Goal: Task Accomplishment & Management: Use online tool/utility

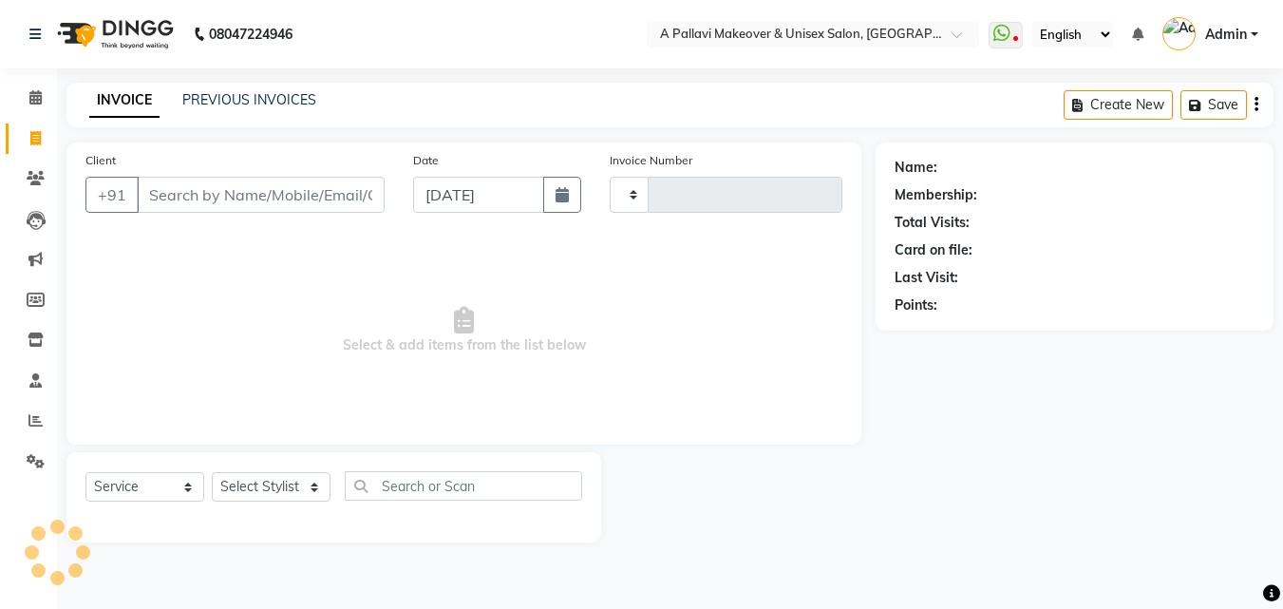
select select "service"
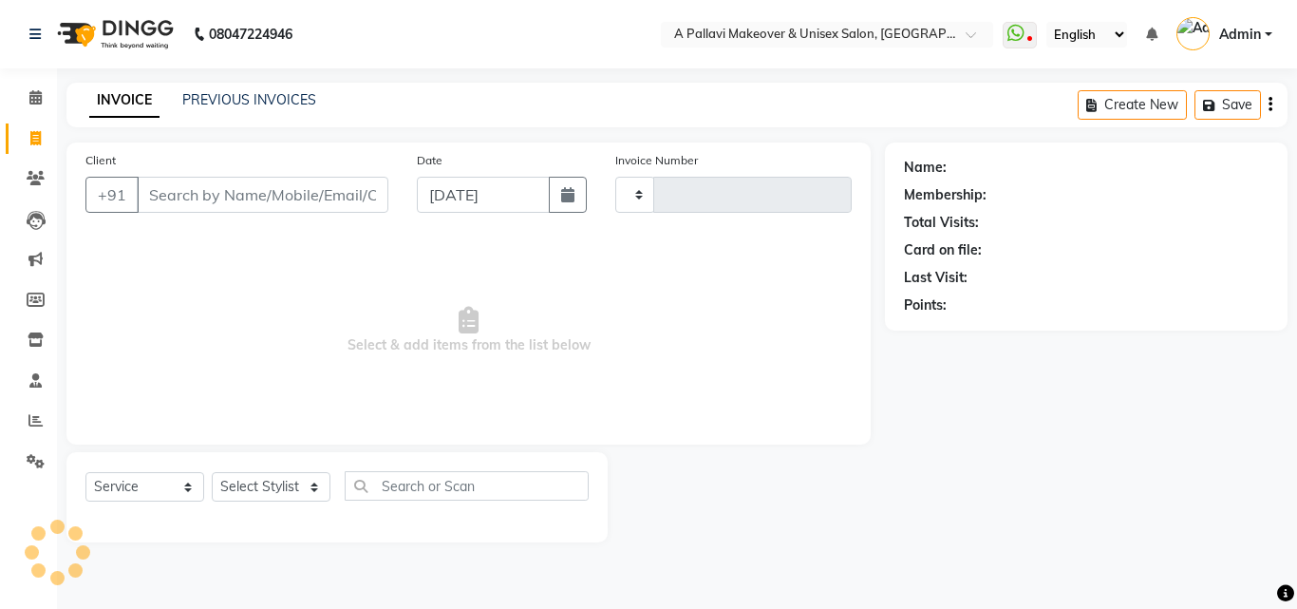
type input "1504"
select select "3573"
click at [227, 198] on input "Client" at bounding box center [263, 195] width 252 height 36
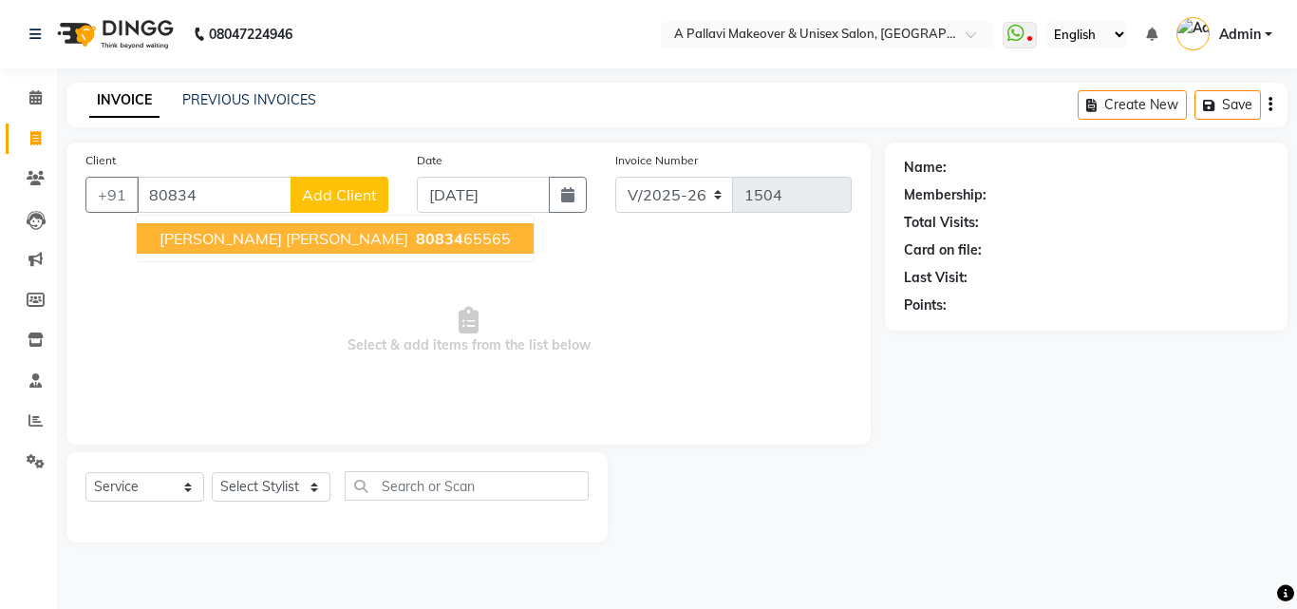
click at [241, 248] on button "Bipin kumar singh 80834 65565" at bounding box center [335, 238] width 397 height 30
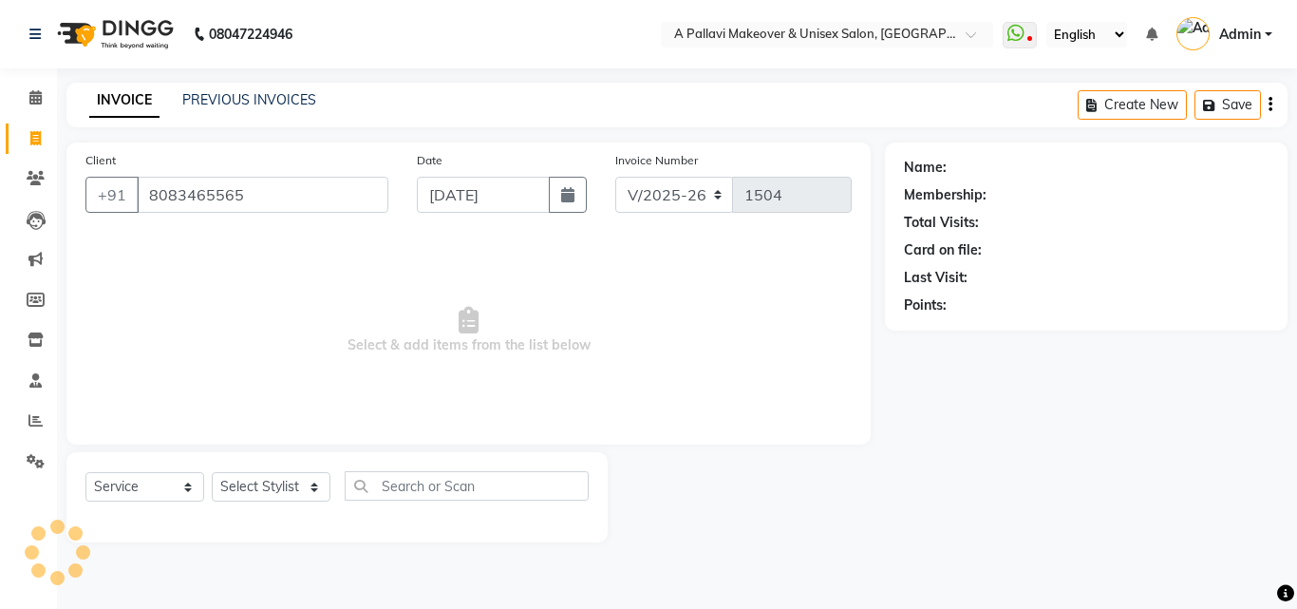
type input "8083465565"
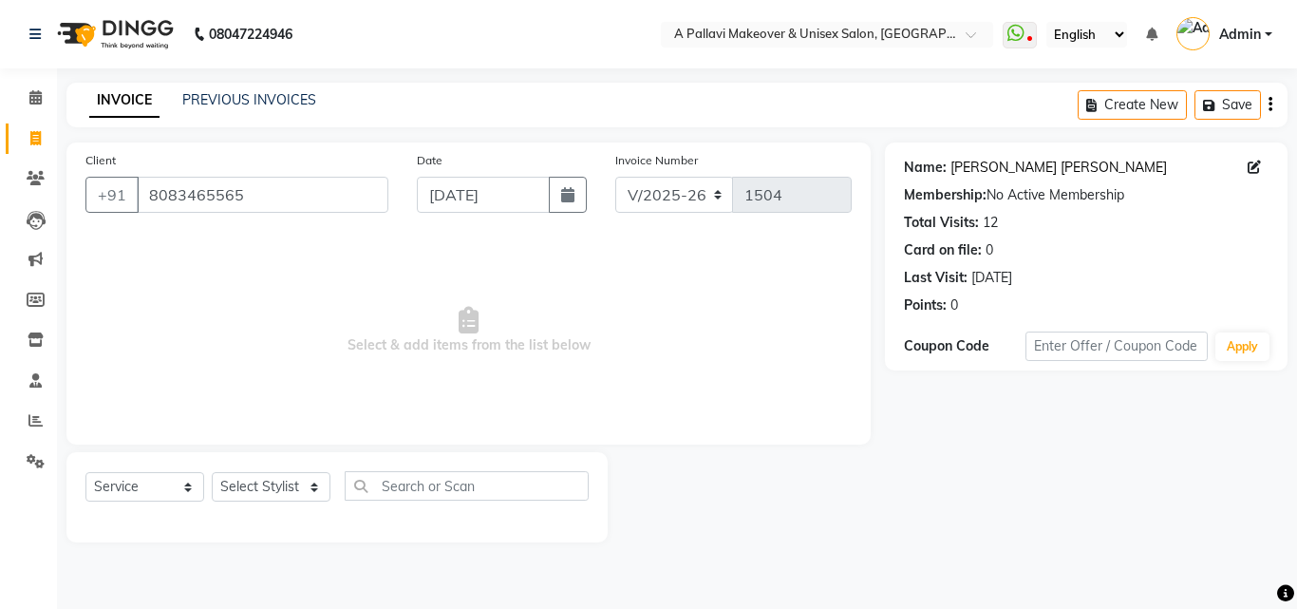
click at [1009, 170] on link "Bipin Kumar Singh" at bounding box center [1058, 168] width 216 height 20
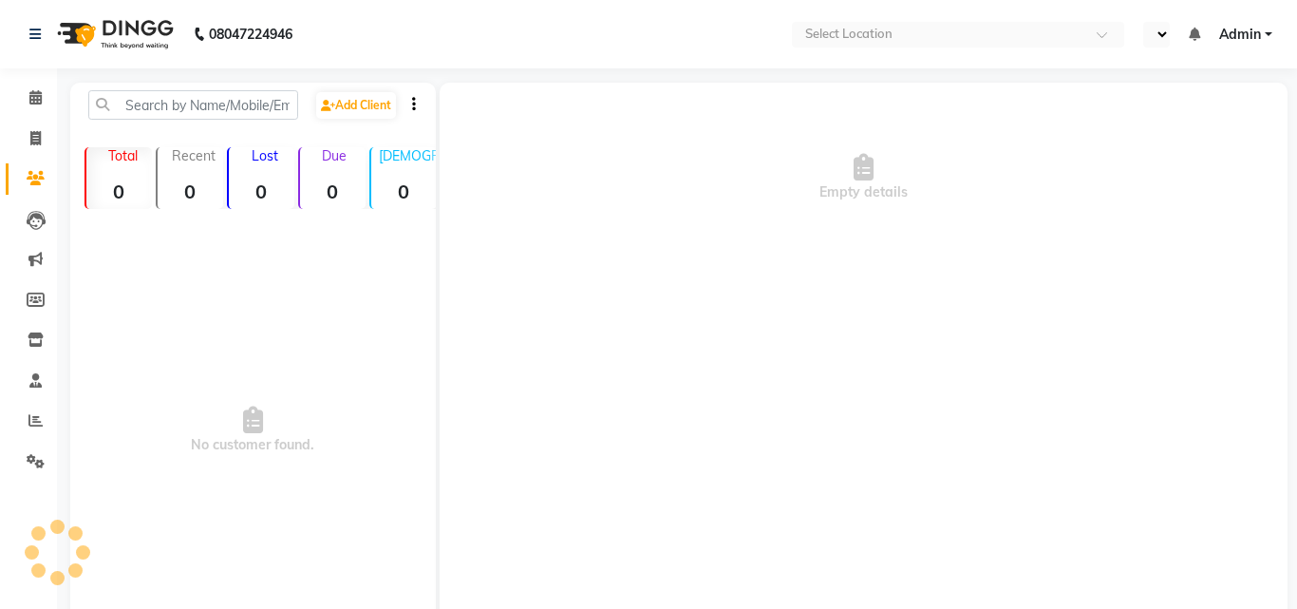
select select "en"
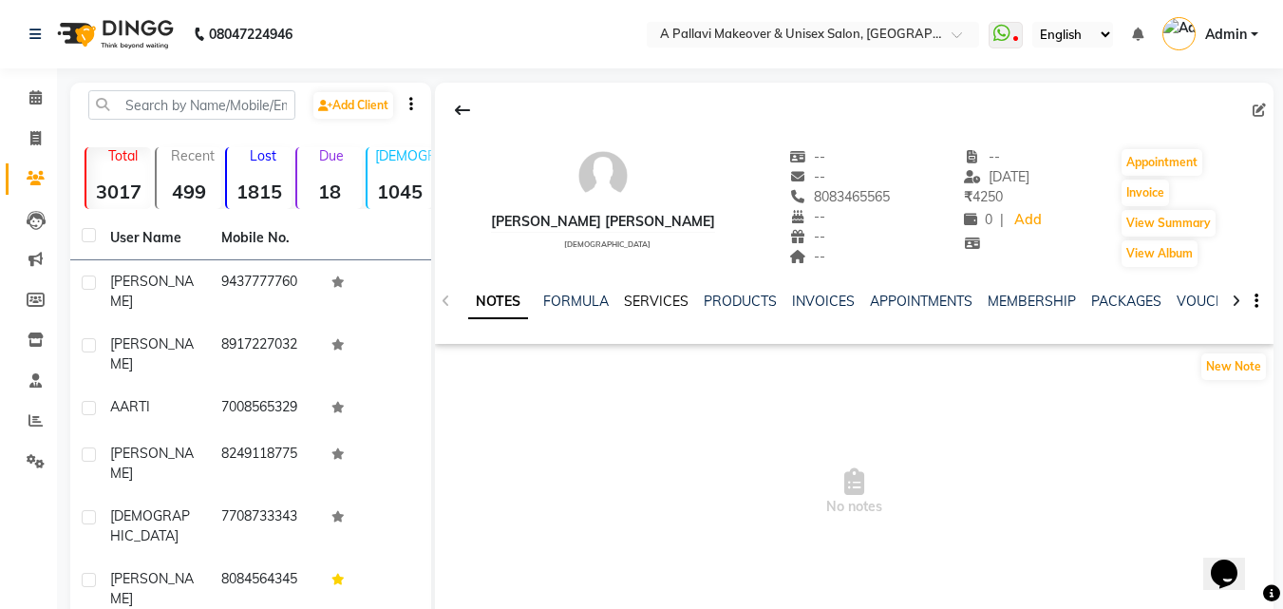
click at [678, 307] on link "SERVICES" at bounding box center [656, 300] width 65 height 17
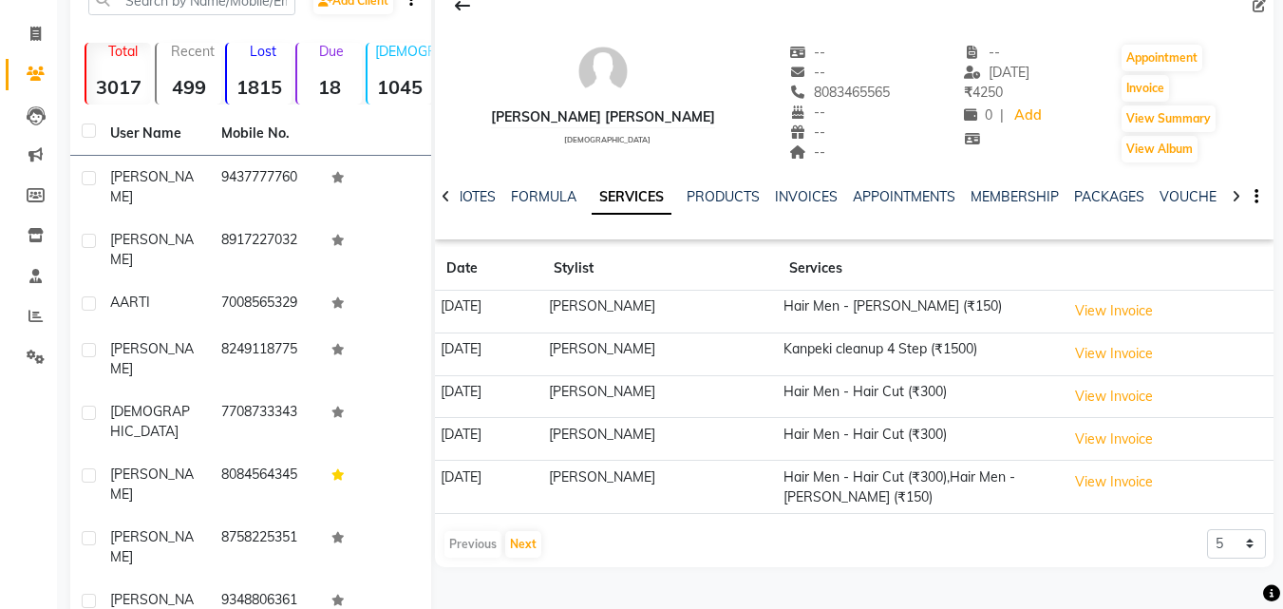
scroll to position [247, 0]
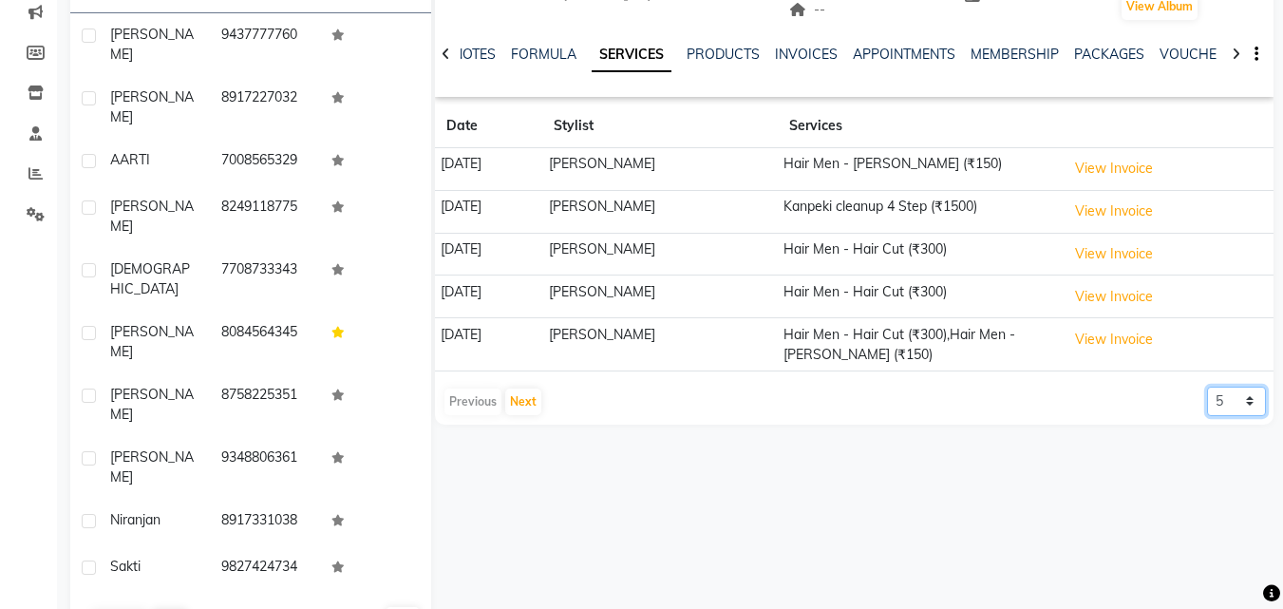
click at [1231, 399] on select "5 10 50 100 500" at bounding box center [1236, 400] width 59 height 29
select select "500"
click at [1207, 386] on select "5 10 50 100 500" at bounding box center [1236, 400] width 59 height 29
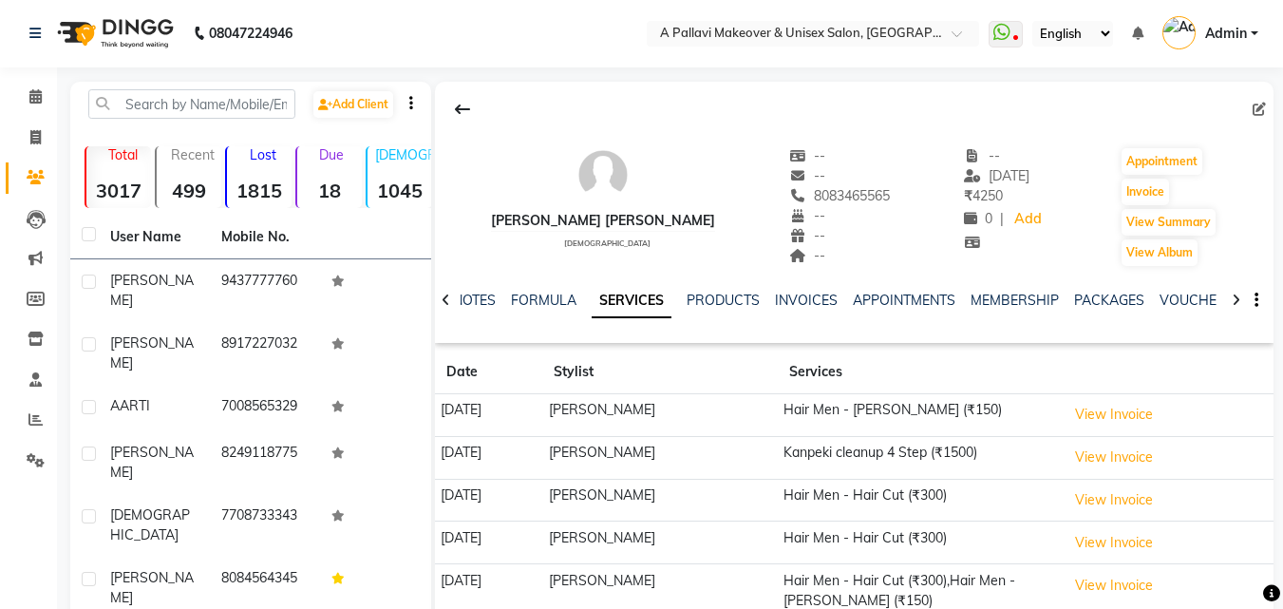
scroll to position [0, 0]
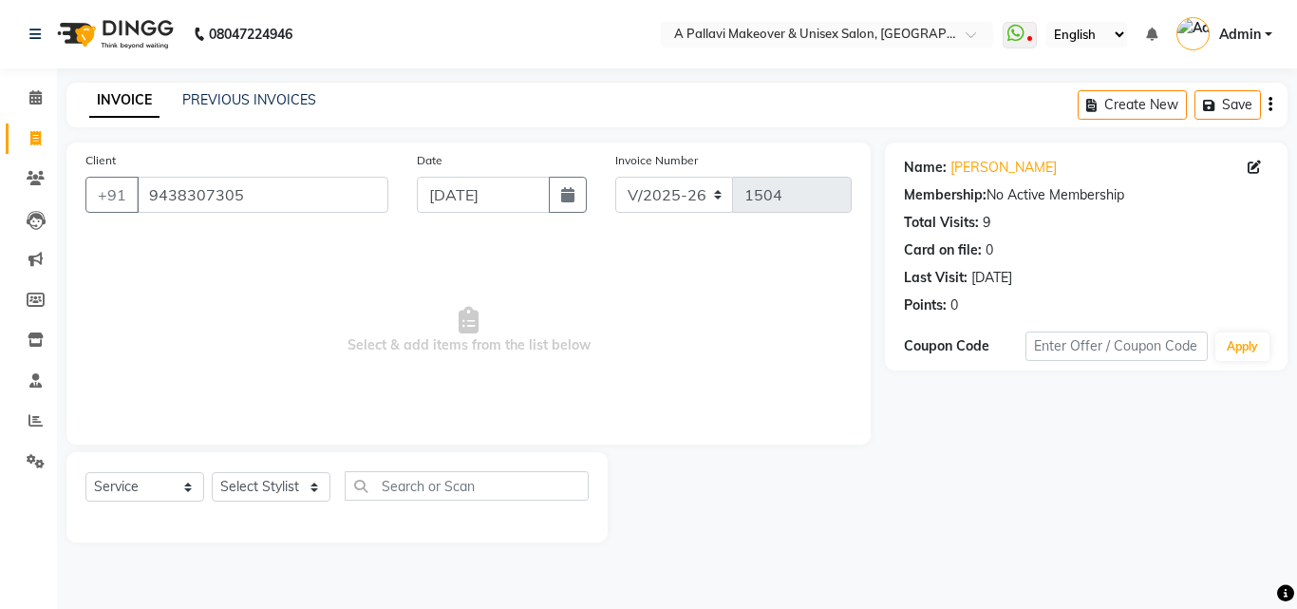
select select "3573"
select select "service"
click at [269, 497] on select "Select Stylist [PERSON_NAME] A PALLAVI Archana [PERSON_NAME] [PERSON_NAME] [PER…" at bounding box center [271, 486] width 119 height 29
select select "64441"
click at [212, 472] on select "Select Stylist Akansha A PALLAVI Archana BAPAN Gourav Namita NANDINI JOSHI Prat…" at bounding box center [271, 486] width 119 height 29
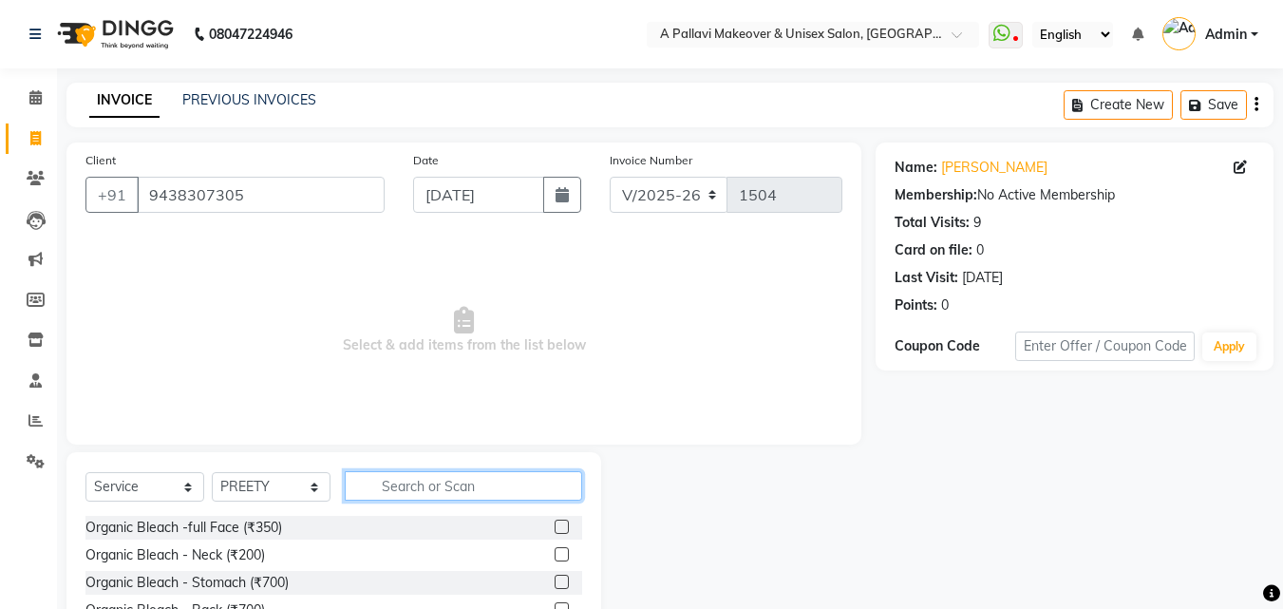
click at [472, 487] on input "text" at bounding box center [463, 485] width 237 height 29
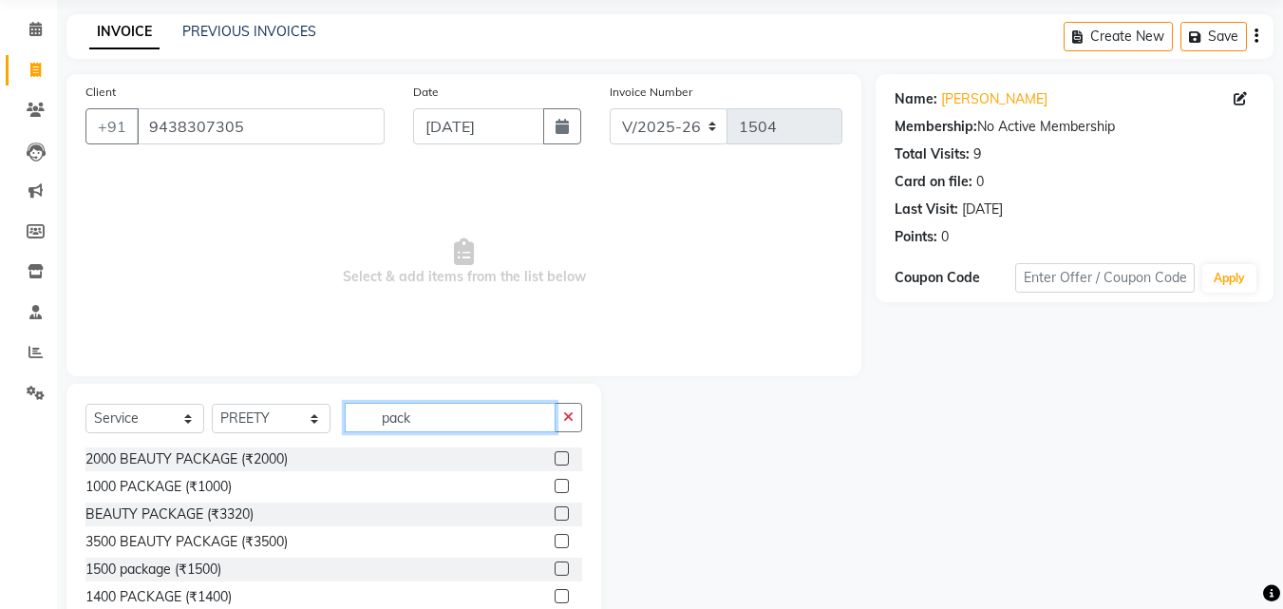
scroll to position [152, 0]
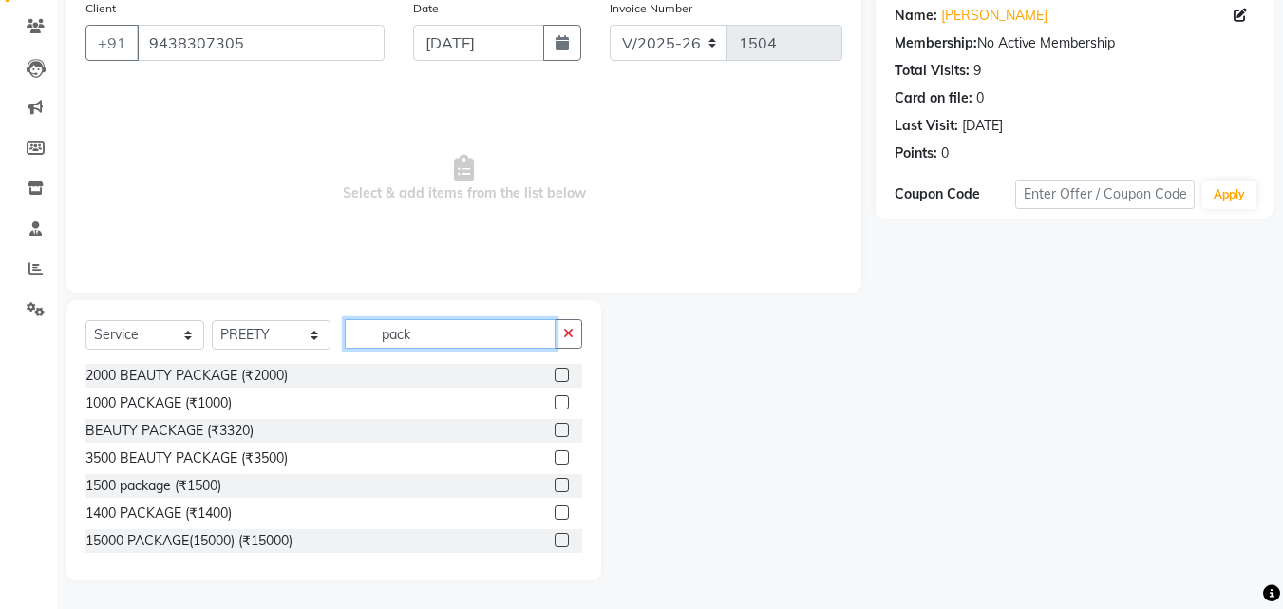
type input "pack"
click at [554, 378] on label at bounding box center [561, 374] width 14 height 14
click at [554, 378] on input "checkbox" at bounding box center [560, 375] width 12 height 12
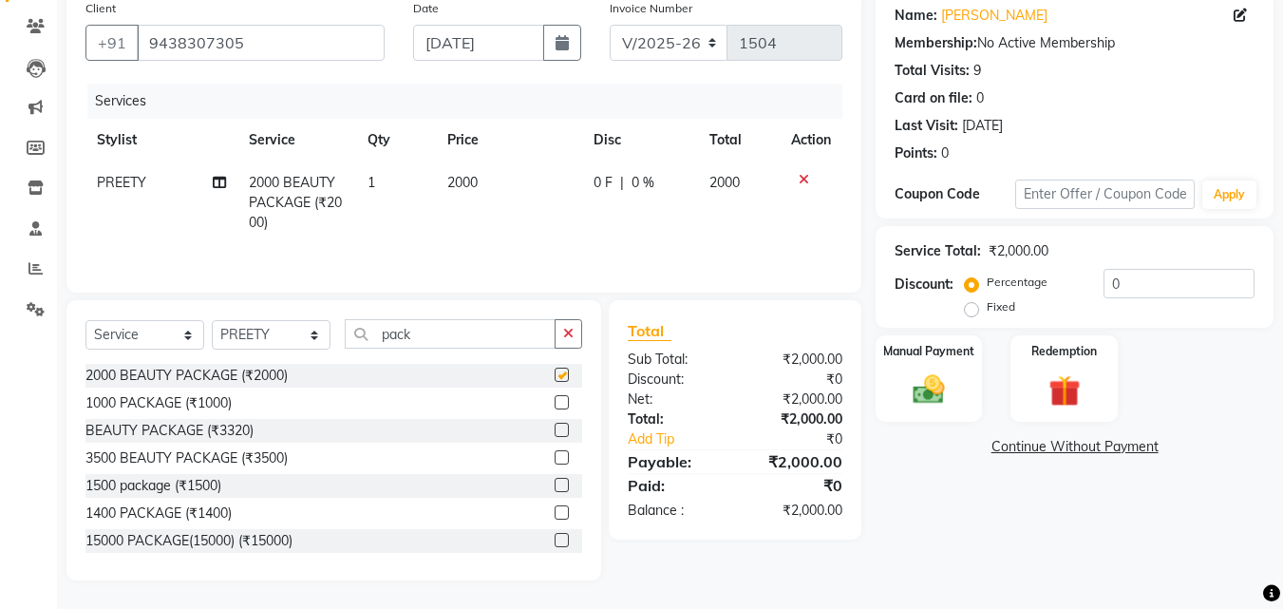
checkbox input "false"
click at [499, 182] on td "2000" at bounding box center [509, 202] width 146 height 83
select select "64441"
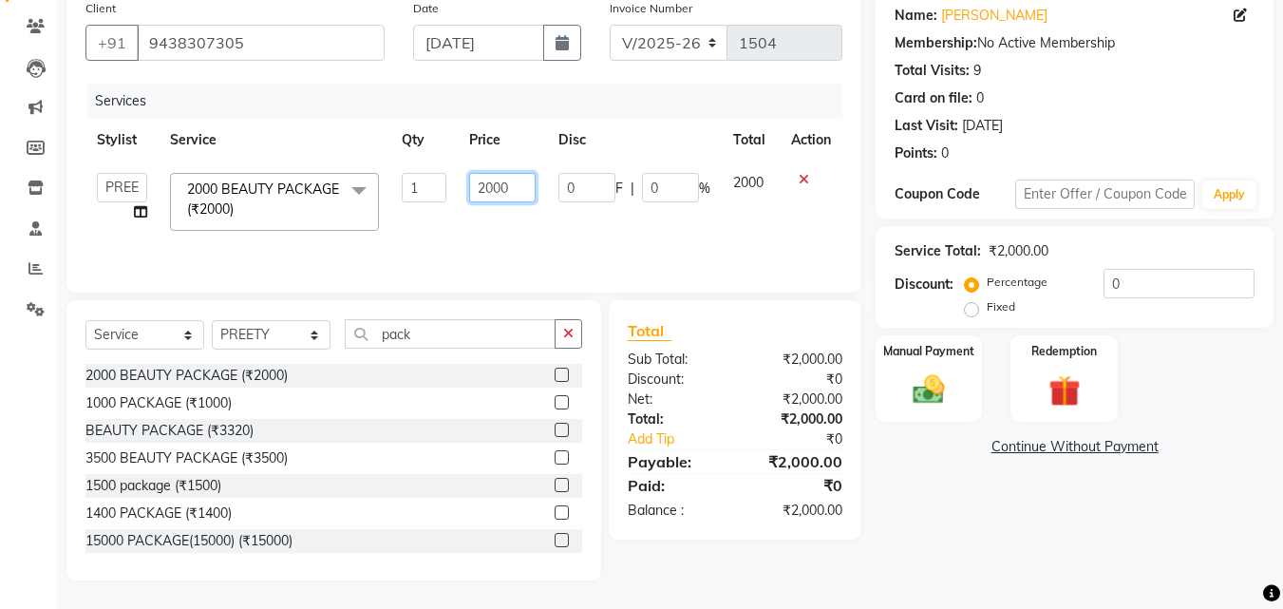
click at [514, 182] on input "2000" at bounding box center [502, 187] width 66 height 29
type input "2"
type input "1350"
click at [504, 253] on div "Services Stylist Service Qty Price Disc Total Action Akansha A PALLAVI Archana …" at bounding box center [463, 179] width 757 height 190
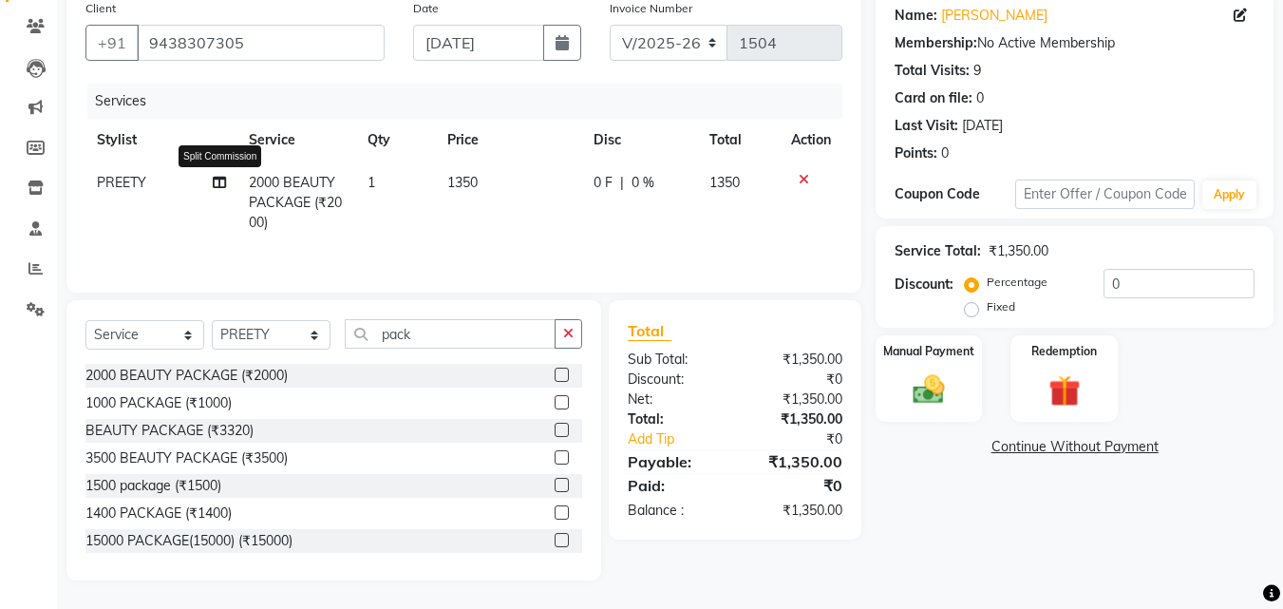
click at [218, 179] on icon at bounding box center [219, 182] width 13 height 13
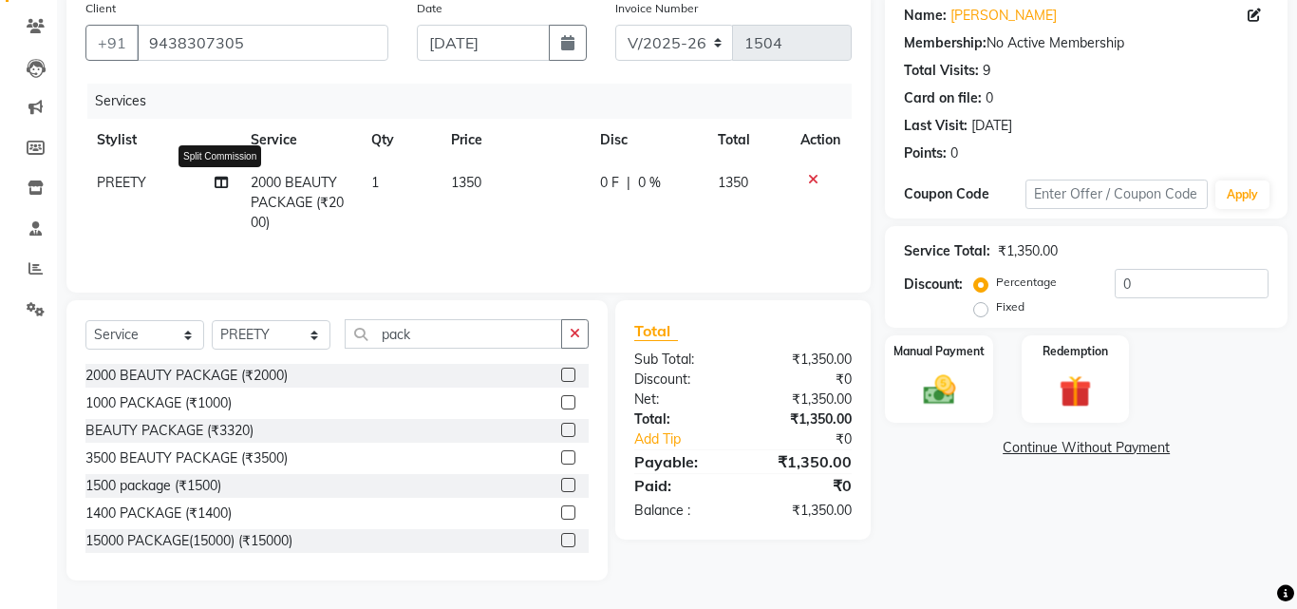
select select "64441"
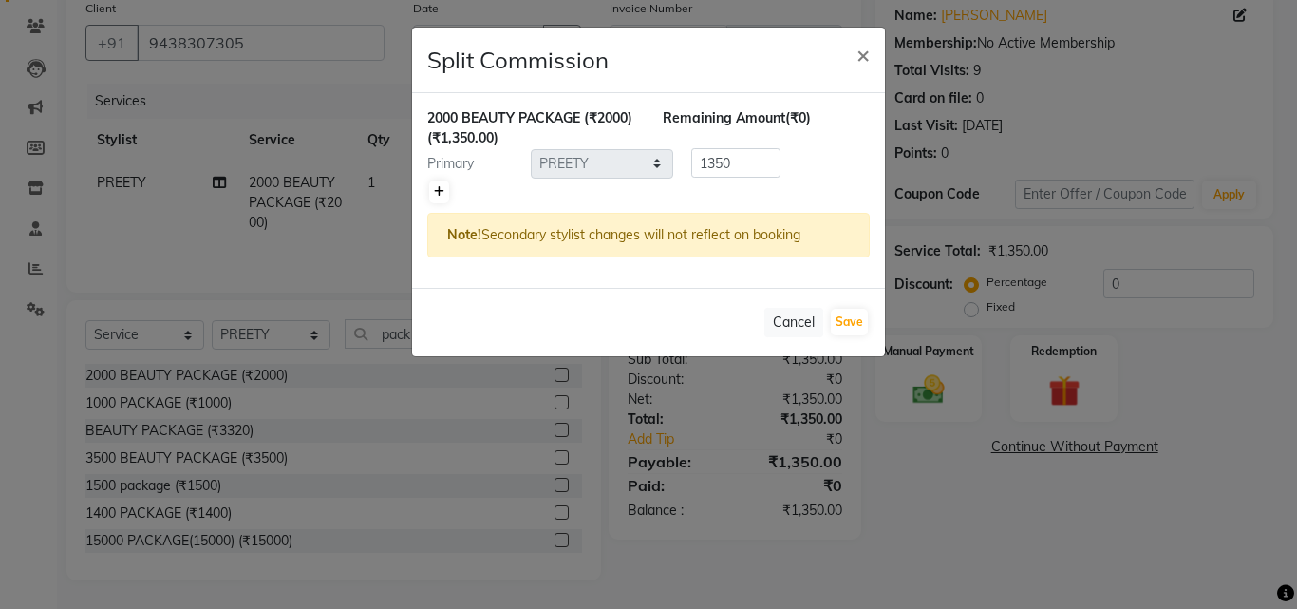
click at [440, 186] on icon at bounding box center [439, 191] width 10 height 11
type input "675"
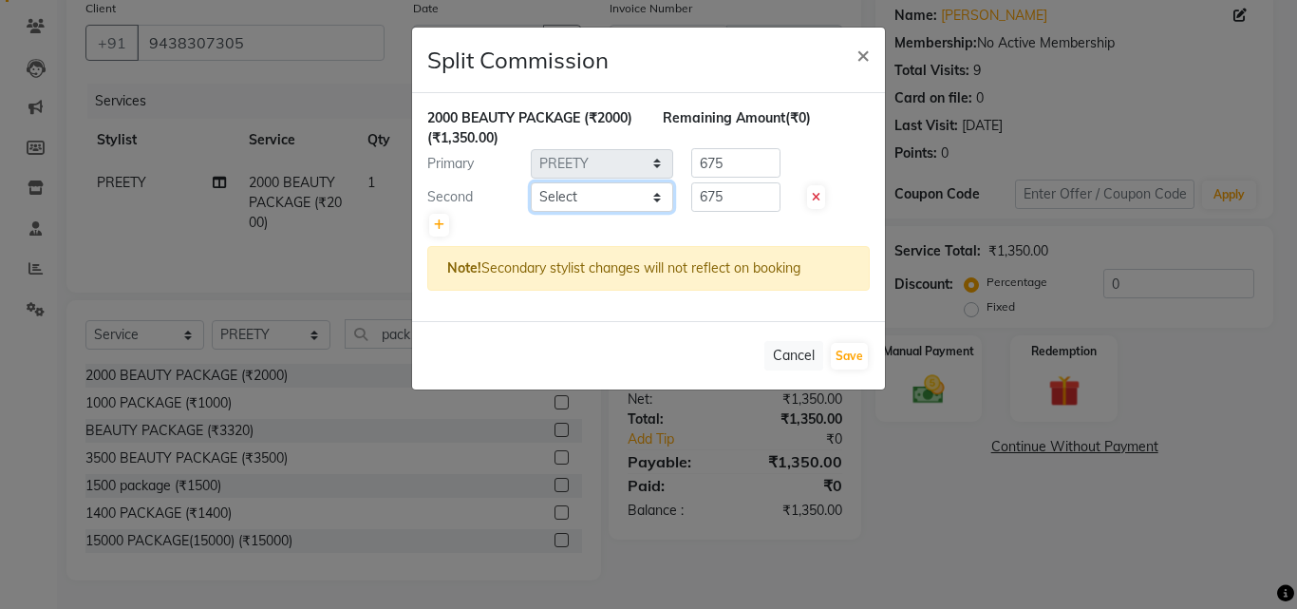
click at [548, 192] on select "Select Akansha A PALLAVI Archana BAPAN Gourav Namita NANDINI JOSHI Pratiksha Be…" at bounding box center [602, 196] width 142 height 29
select select "68912"
click at [531, 182] on select "Select Akansha A PALLAVI Archana BAPAN Gourav Namita NANDINI JOSHI Pratiksha Be…" at bounding box center [602, 196] width 142 height 29
click at [860, 359] on button "Save" at bounding box center [849, 356] width 37 height 27
select select "Select"
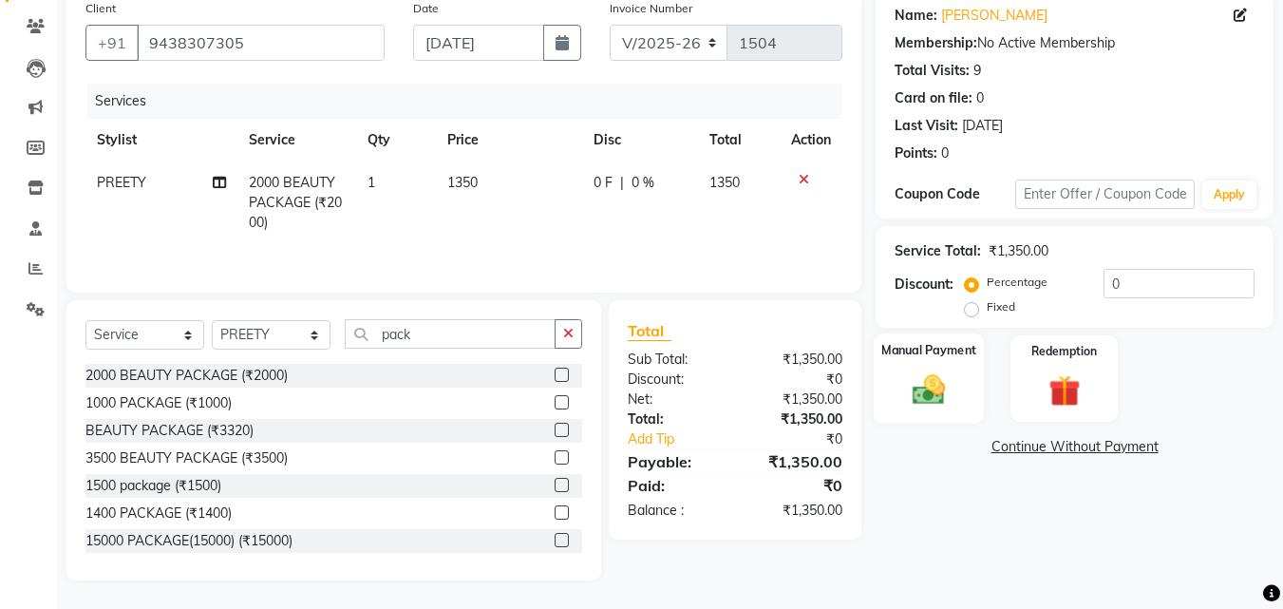
click at [966, 394] on div "Manual Payment" at bounding box center [928, 378] width 111 height 90
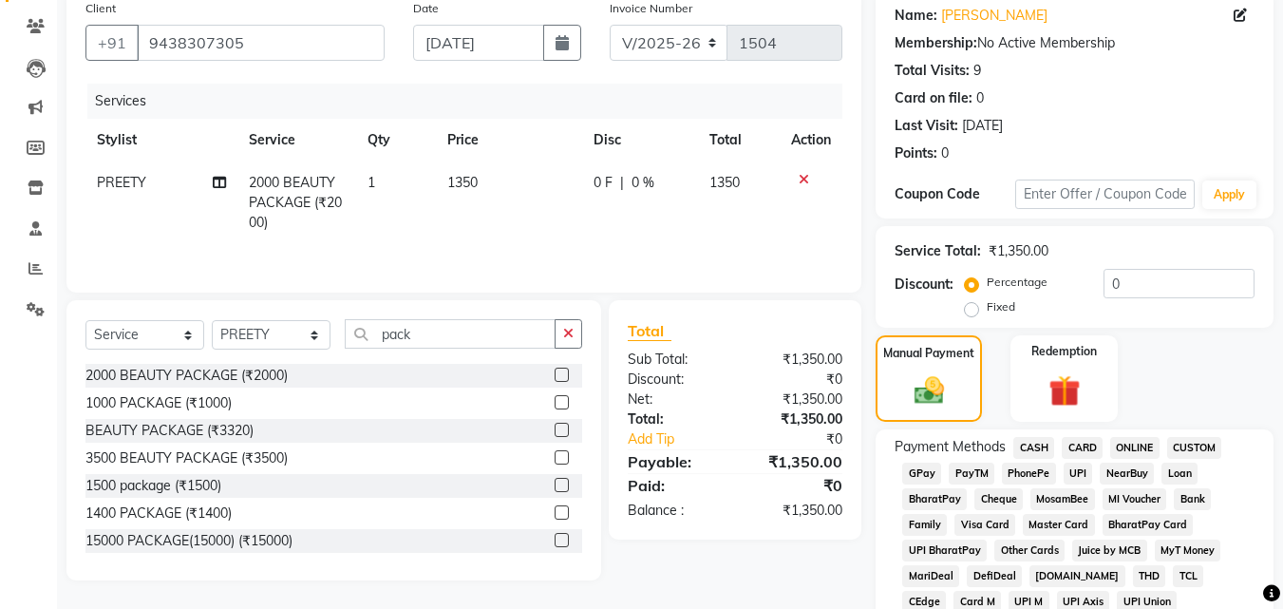
click at [1119, 453] on span "ONLINE" at bounding box center [1134, 448] width 49 height 22
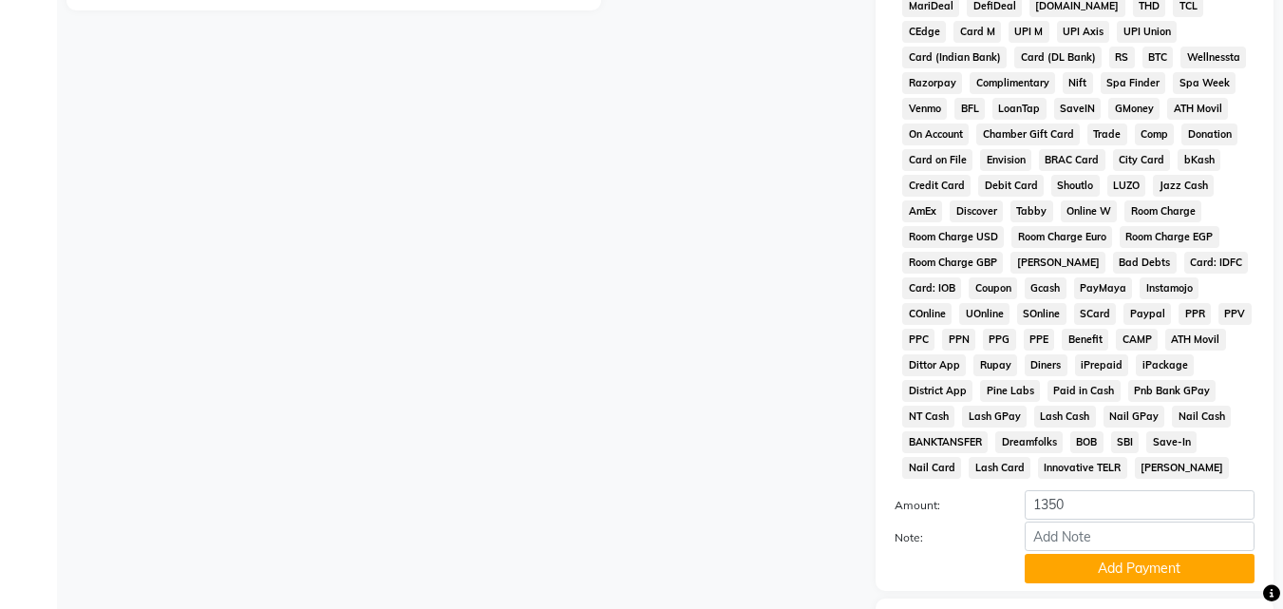
scroll to position [843, 0]
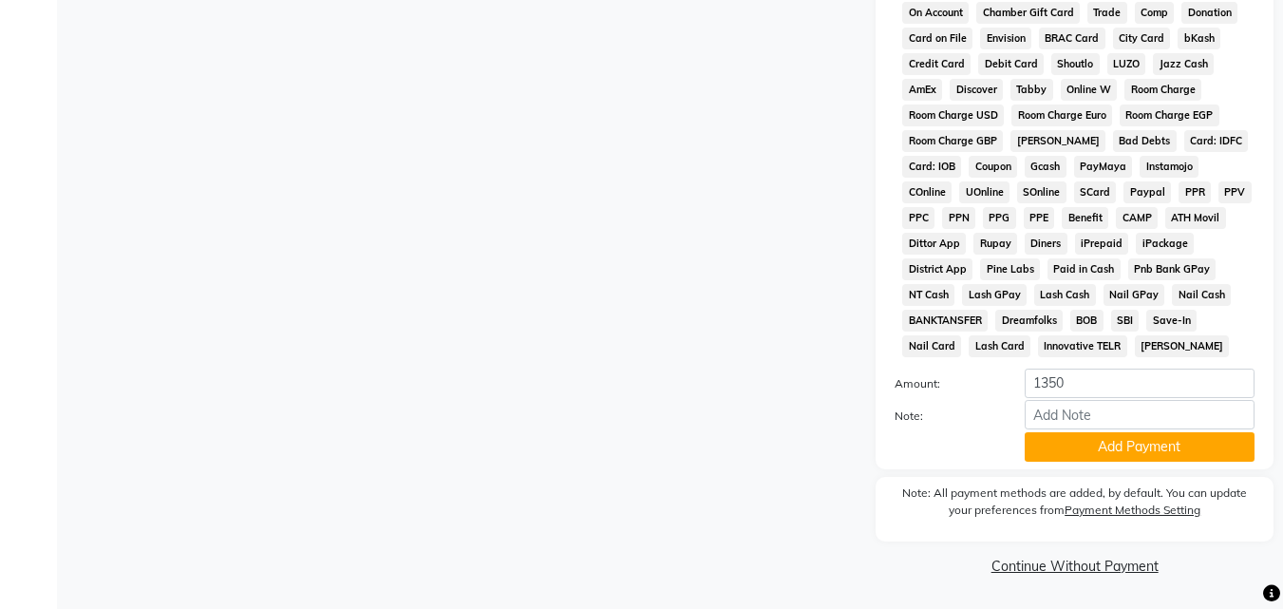
click at [1119, 458] on button "Add Payment" at bounding box center [1139, 446] width 230 height 29
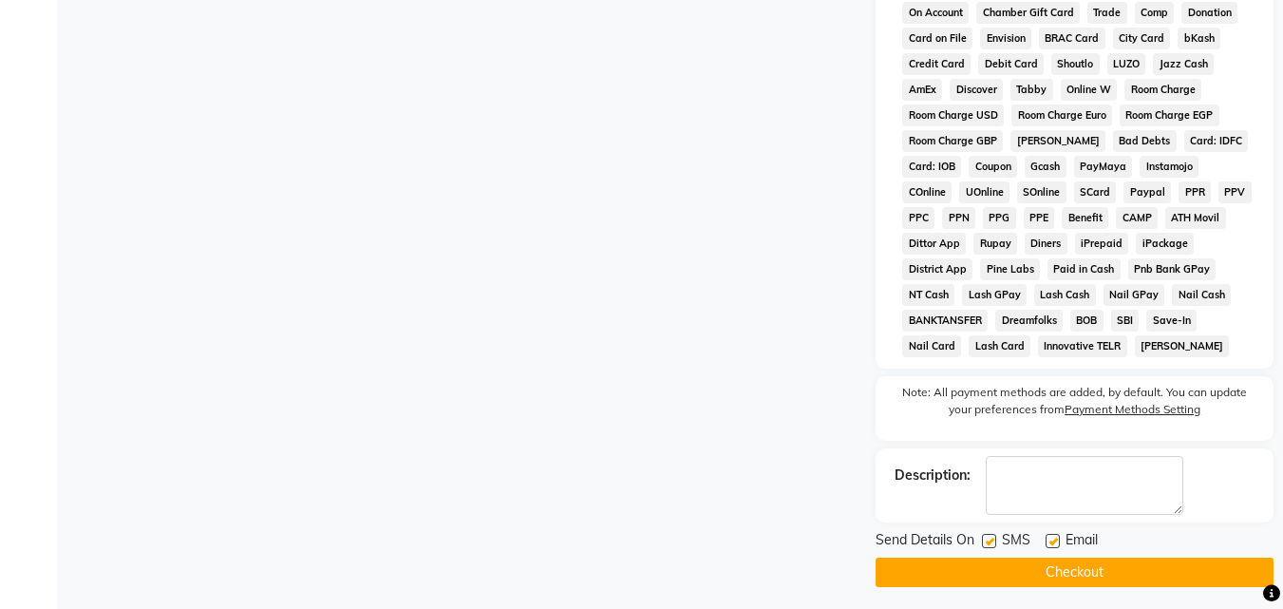
drag, startPoint x: 989, startPoint y: 538, endPoint x: 1037, endPoint y: 549, distance: 48.6
click at [988, 538] on label at bounding box center [989, 541] width 14 height 14
click at [988, 538] on input "checkbox" at bounding box center [988, 541] width 12 height 12
checkbox input "false"
click at [1051, 543] on label at bounding box center [1052, 541] width 14 height 14
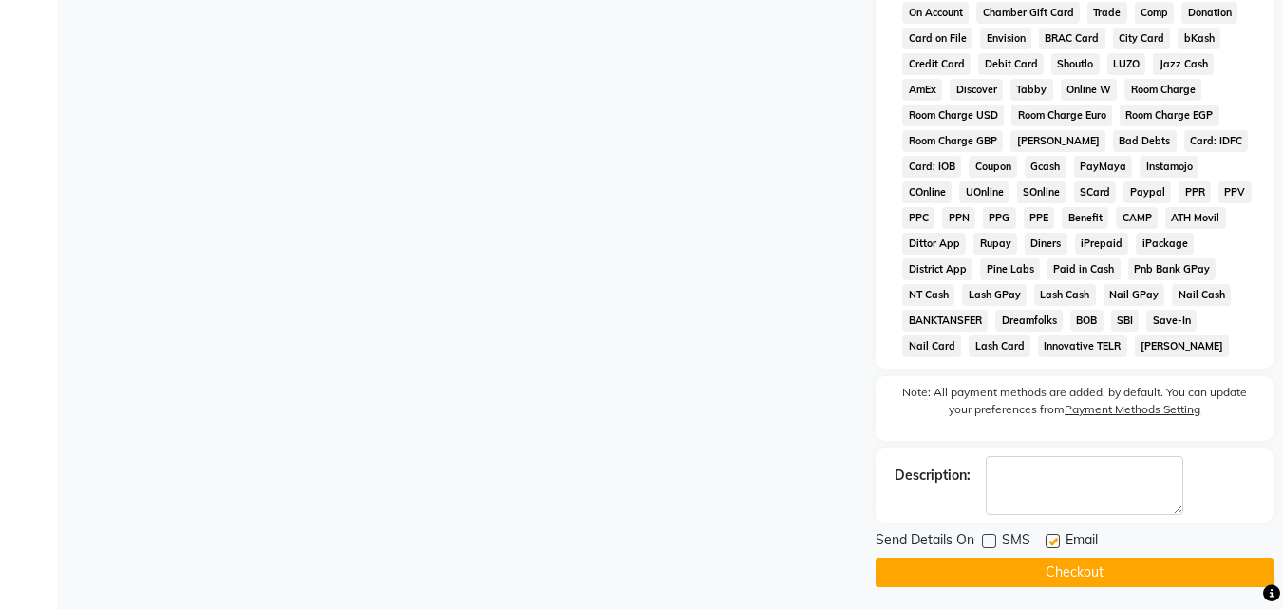
click at [1051, 543] on input "checkbox" at bounding box center [1051, 541] width 12 height 12
checkbox input "false"
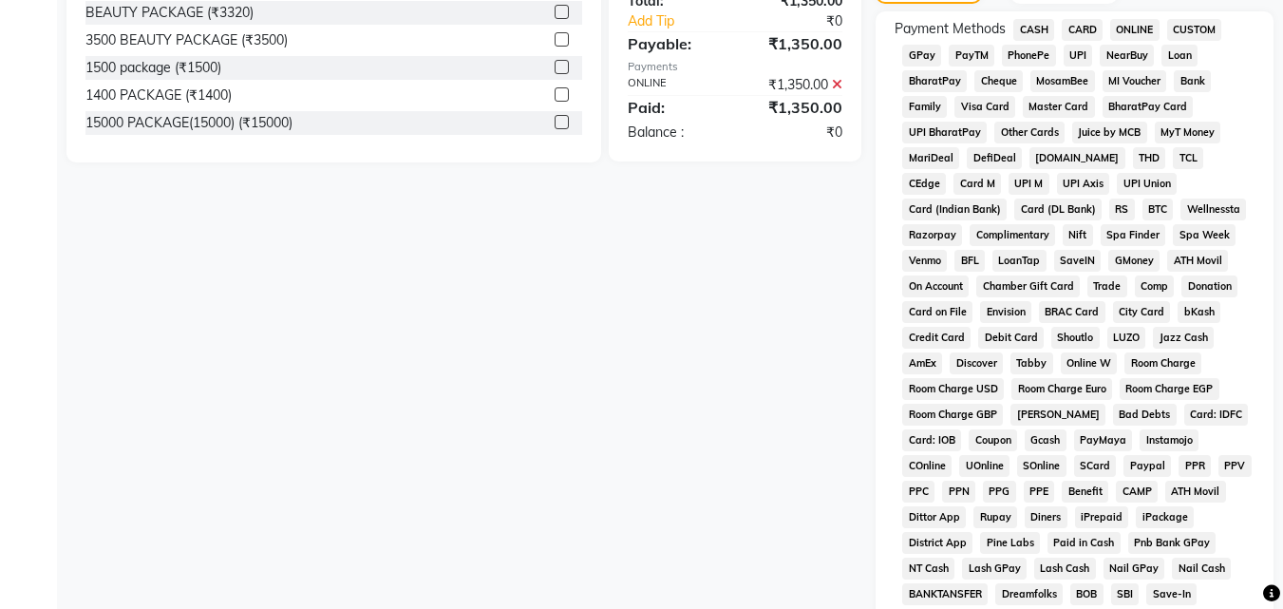
scroll to position [850, 0]
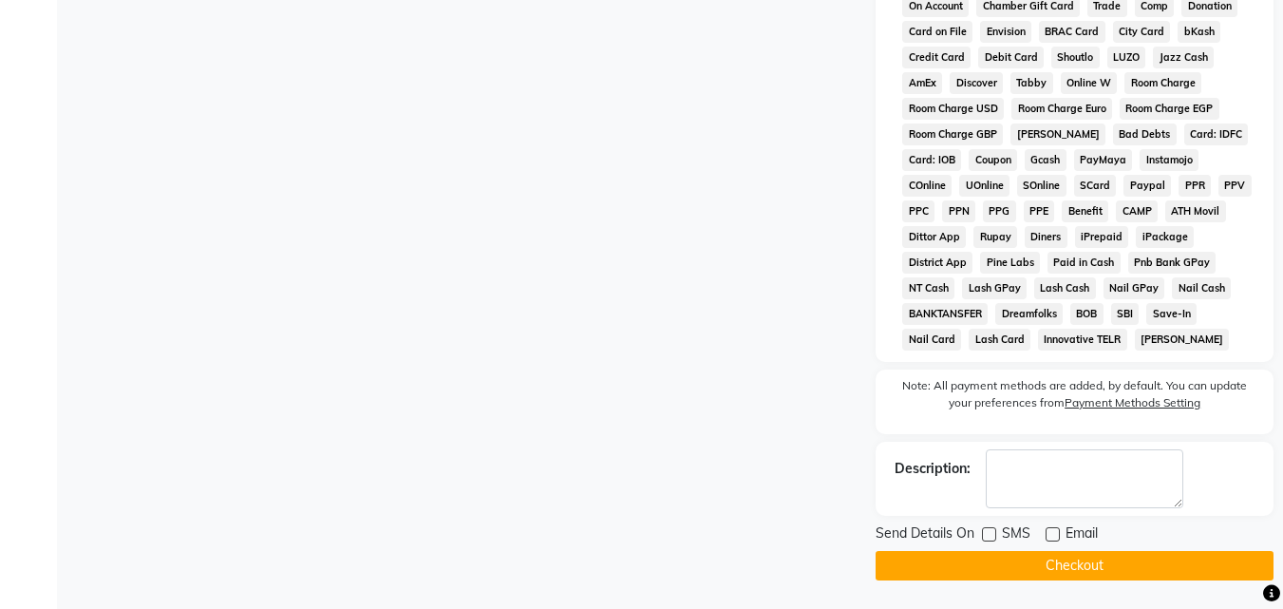
click at [1077, 560] on button "Checkout" at bounding box center [1074, 565] width 398 height 29
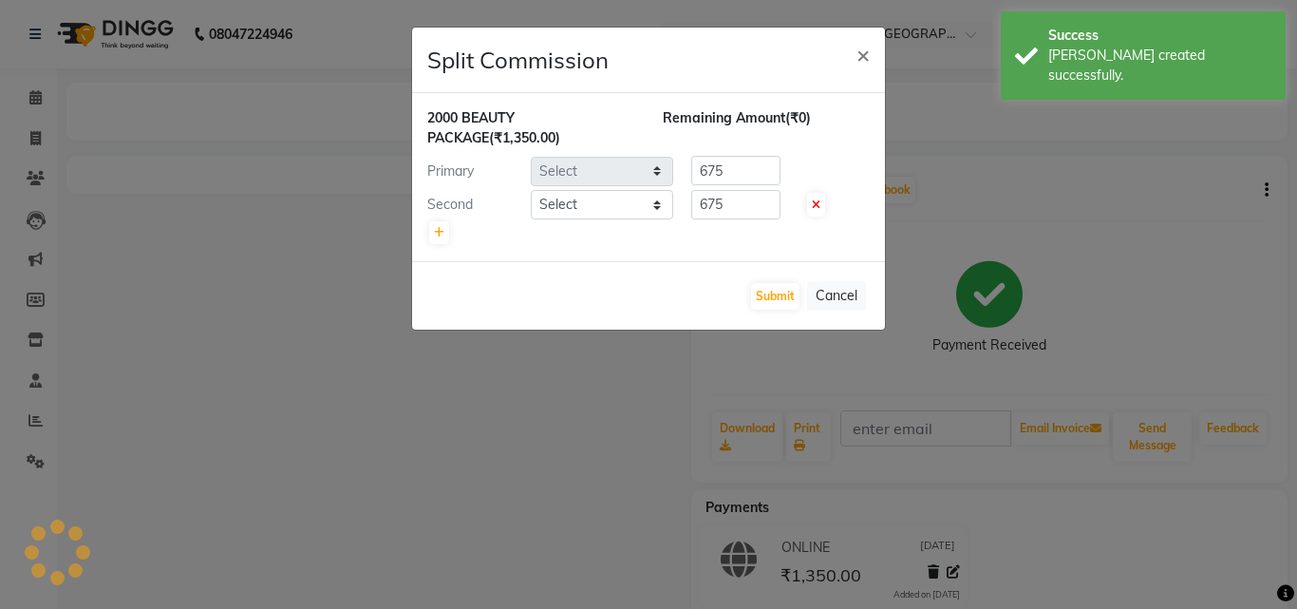
select select "64441"
select select "68912"
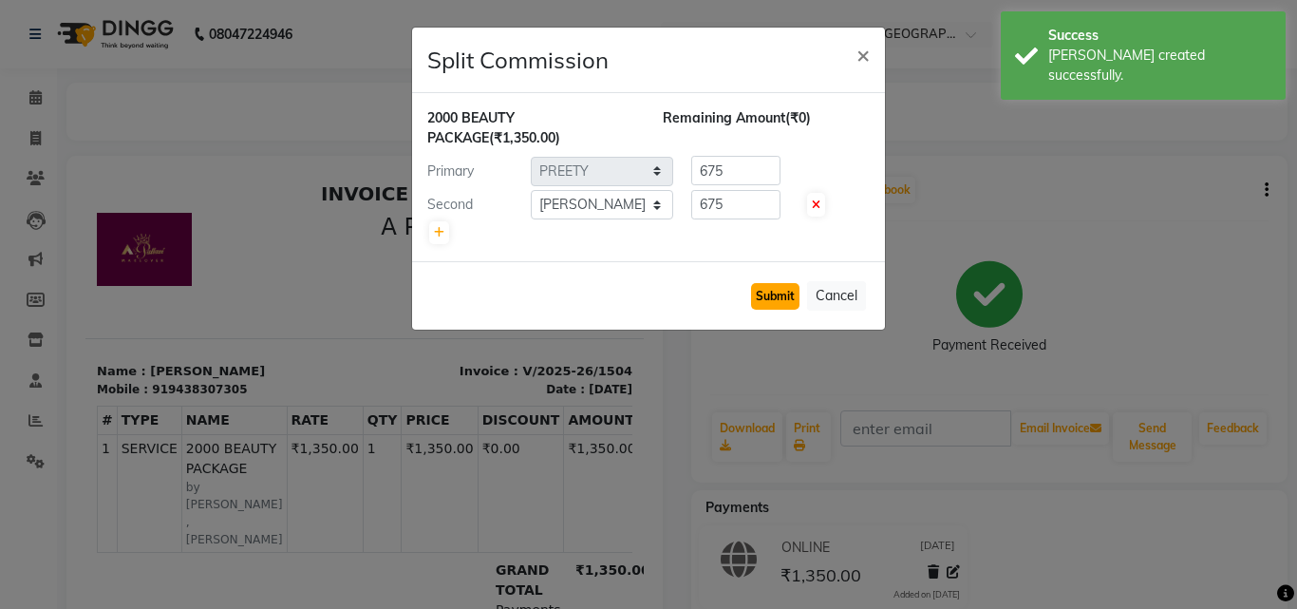
click at [785, 300] on button "Submit" at bounding box center [775, 296] width 48 height 27
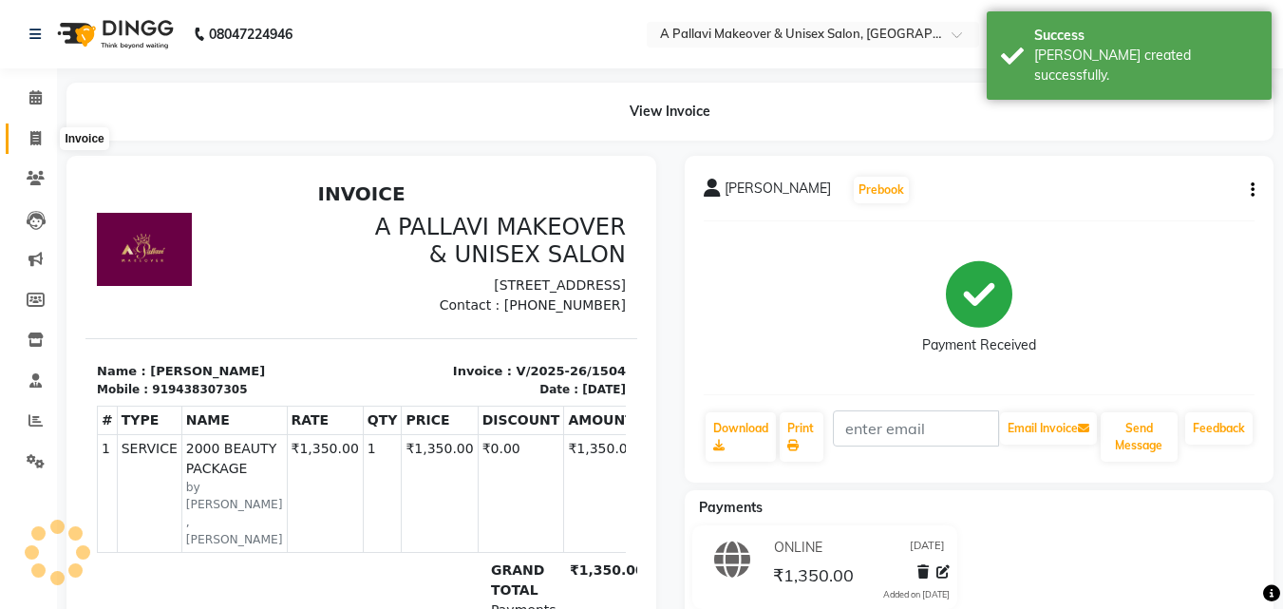
click at [33, 143] on icon at bounding box center [35, 138] width 10 height 14
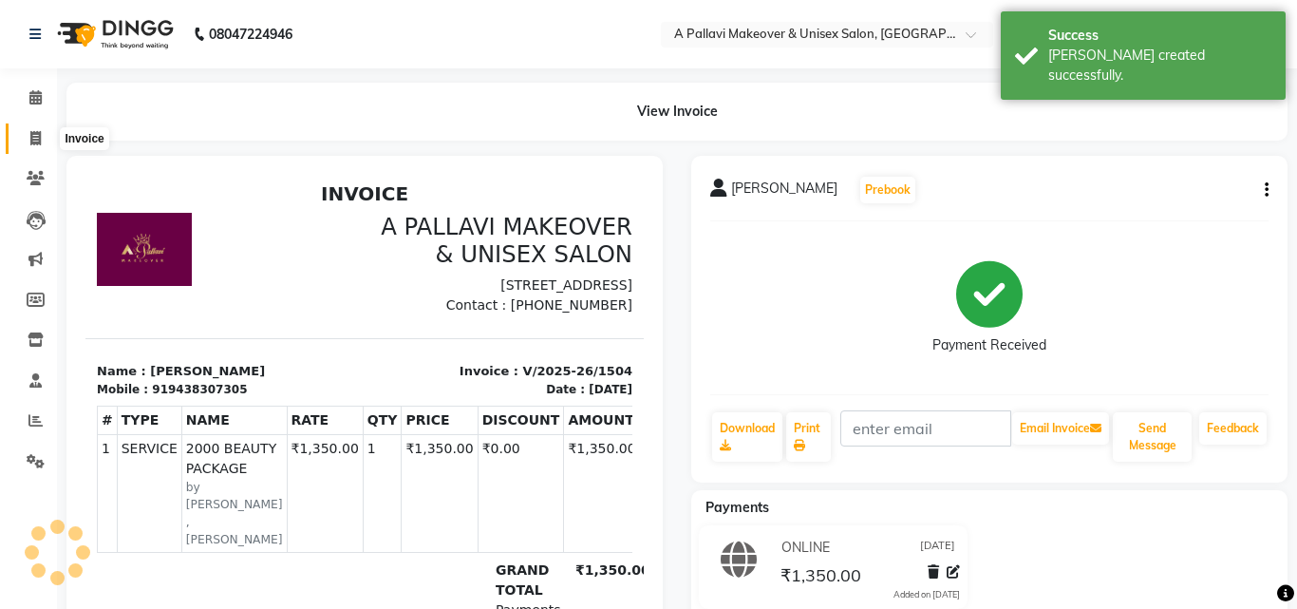
select select "3573"
select select "service"
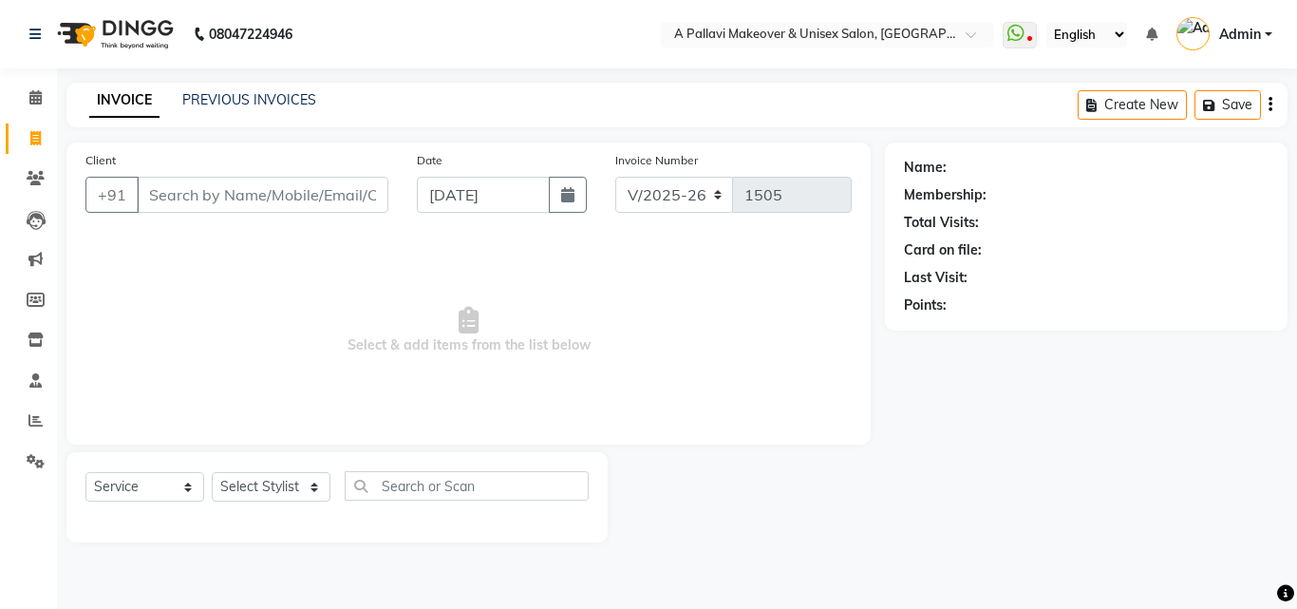
click at [244, 209] on input "Client" at bounding box center [263, 195] width 252 height 36
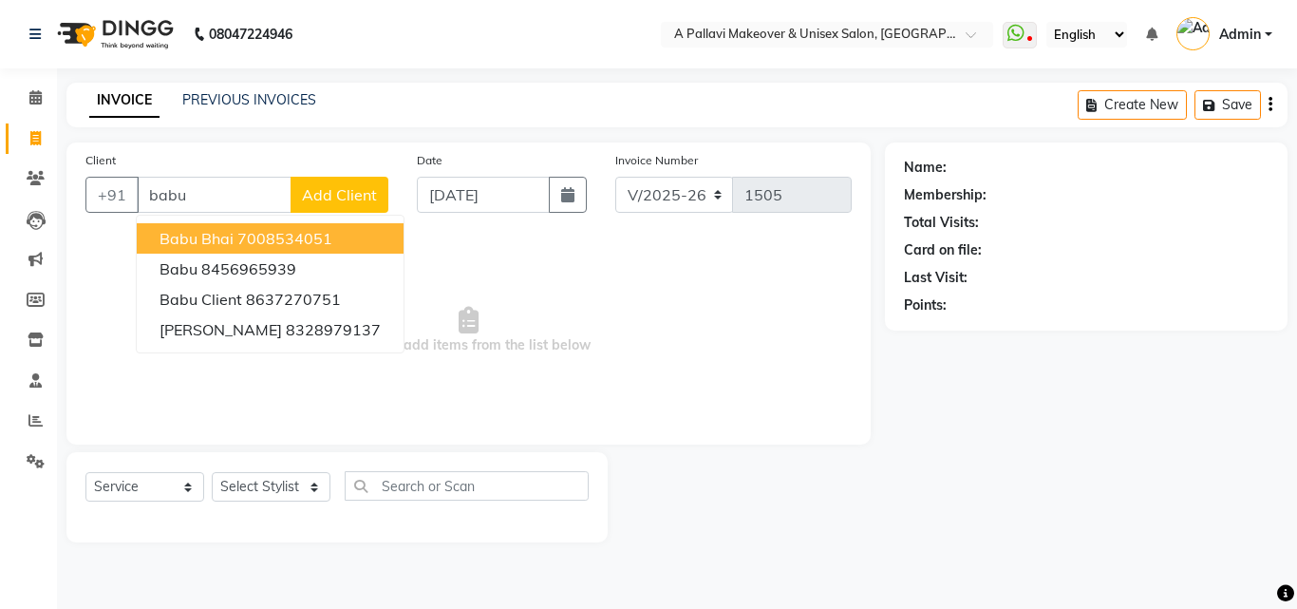
click at [246, 241] on ngb-highlight "7008534051" at bounding box center [284, 238] width 95 height 19
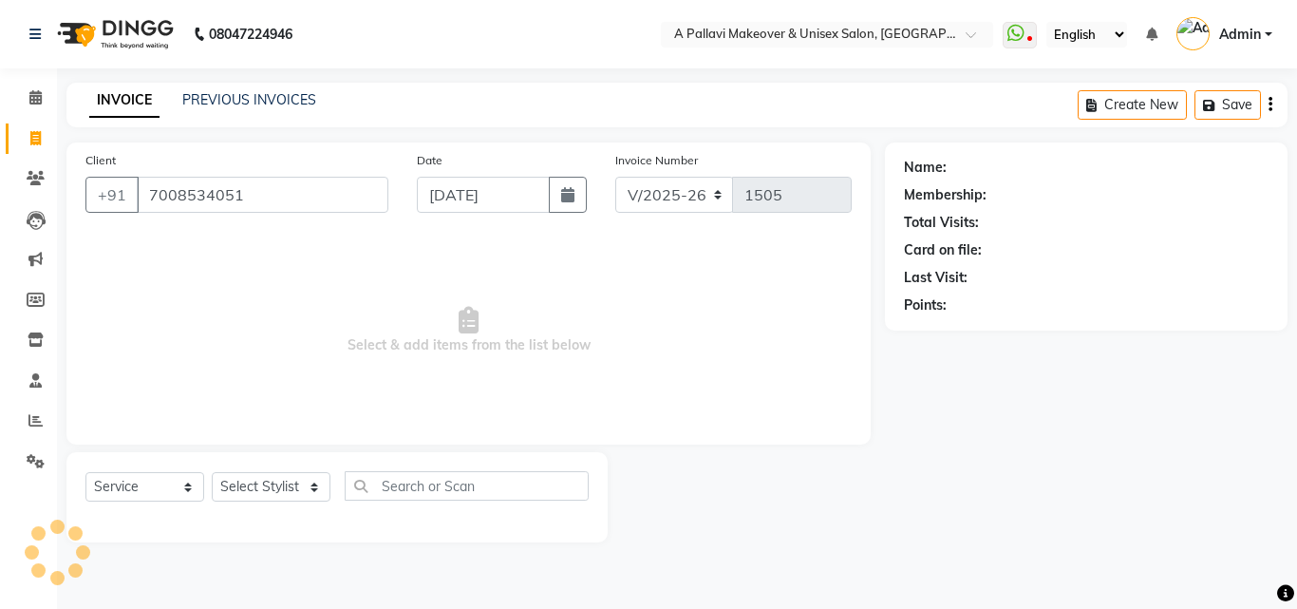
type input "7008534051"
select select "1: Object"
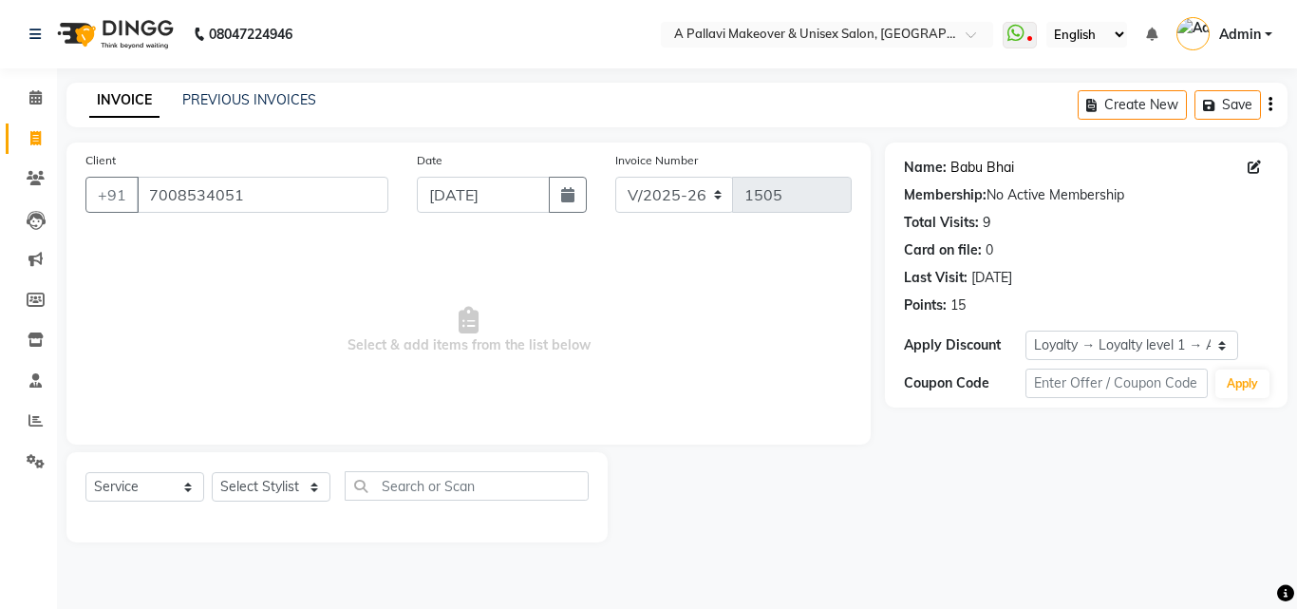
click at [996, 165] on link "Babu Bhai" at bounding box center [982, 168] width 64 height 20
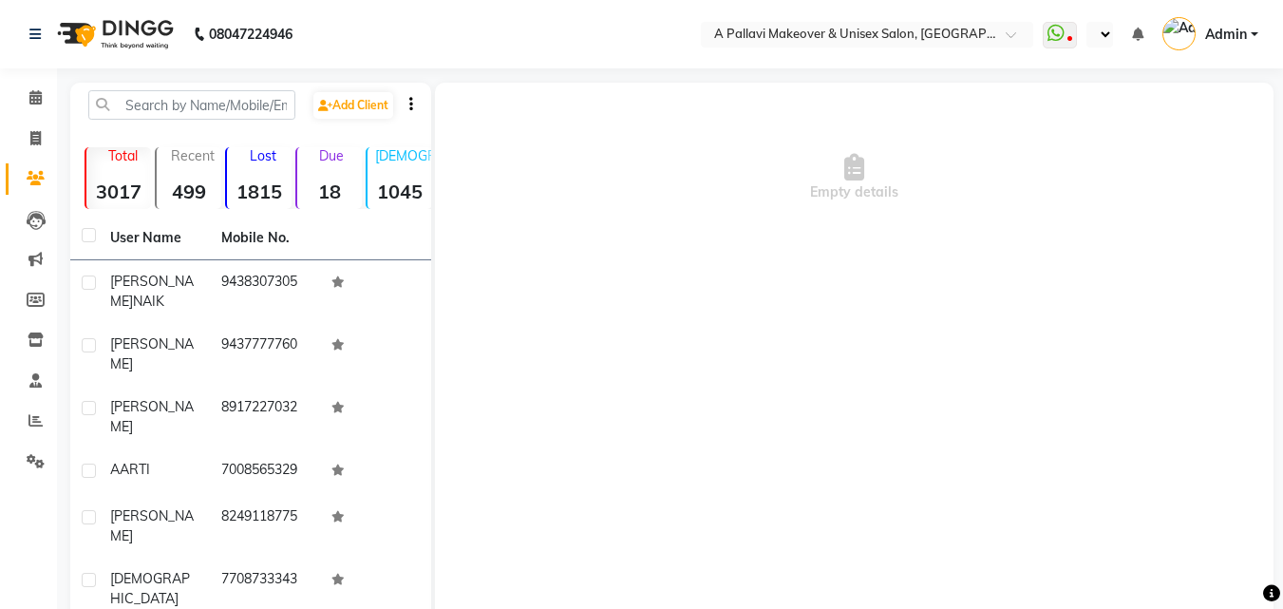
select select "en"
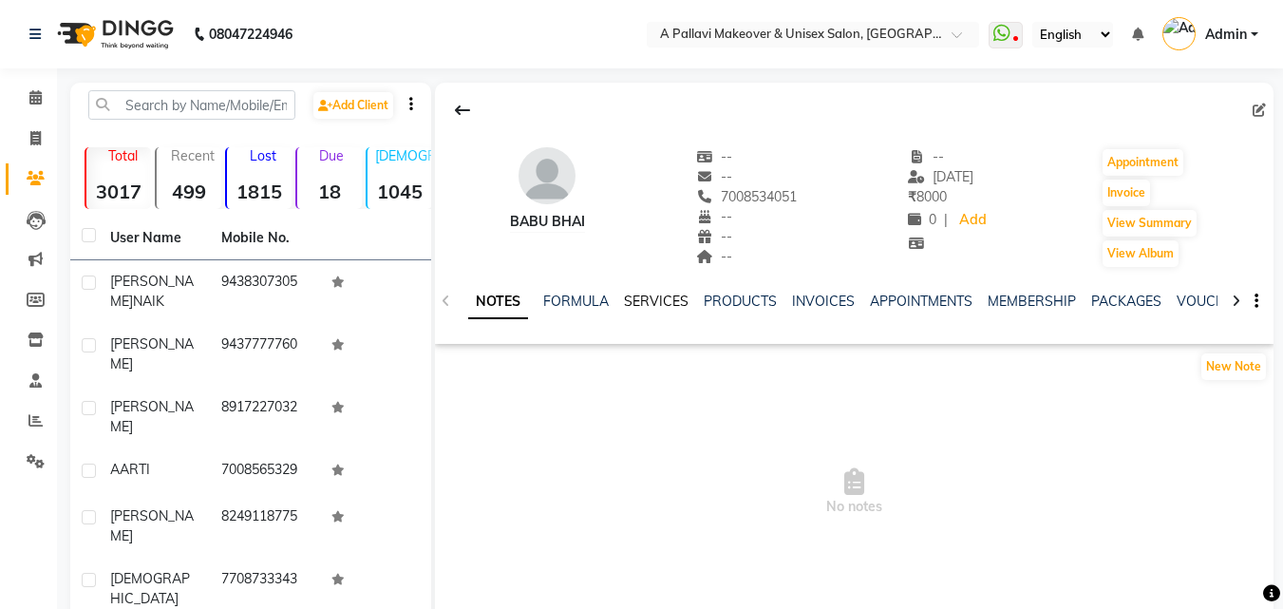
click at [661, 307] on link "SERVICES" at bounding box center [656, 300] width 65 height 17
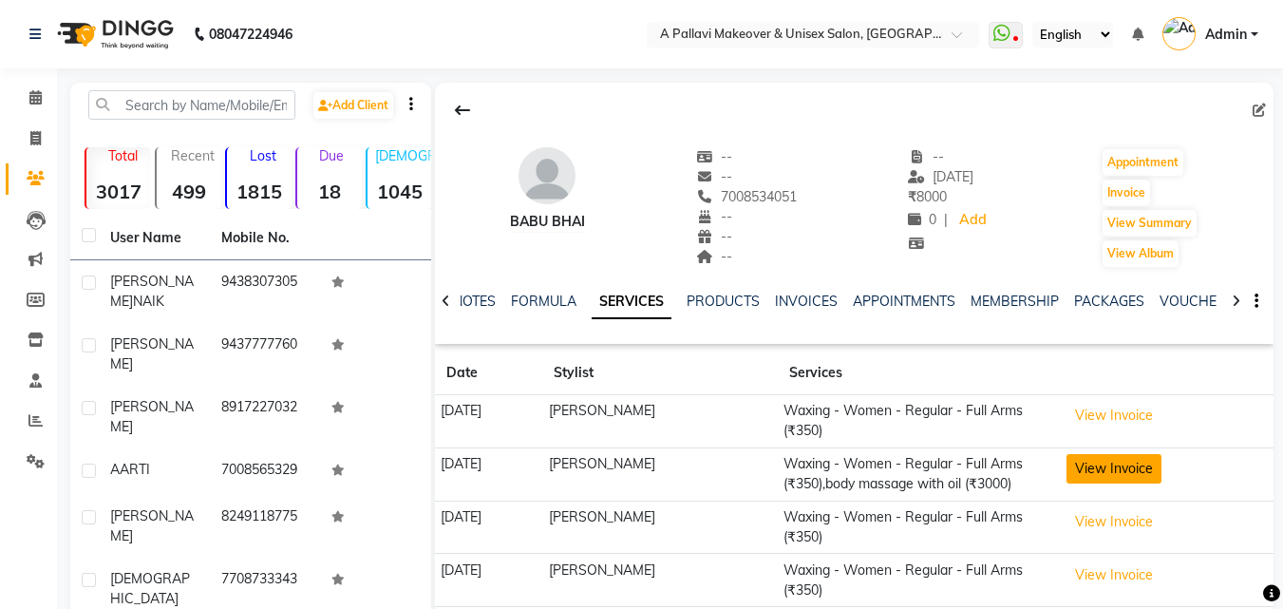
click at [1099, 477] on button "View Invoice" at bounding box center [1113, 468] width 95 height 29
